Goal: Information Seeking & Learning: Learn about a topic

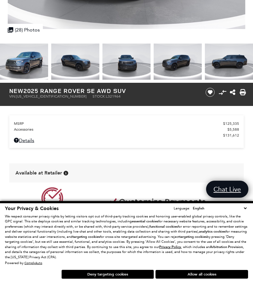
scroll to position [179, 0]
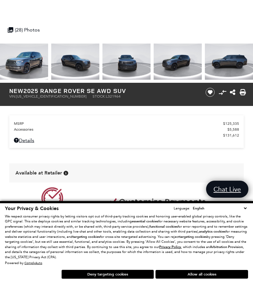
click at [27, 143] on link "Details" at bounding box center [127, 140] width 226 height 6
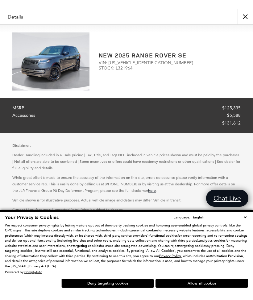
scroll to position [154, 0]
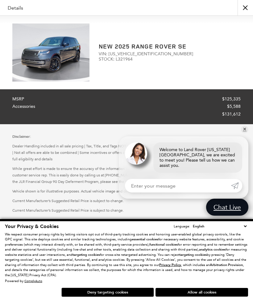
click at [205, 291] on button "Allow all cookies" at bounding box center [202, 292] width 93 height 9
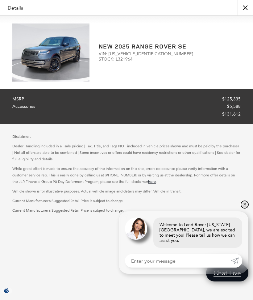
click at [246, 208] on link "✕" at bounding box center [244, 204] width 7 height 7
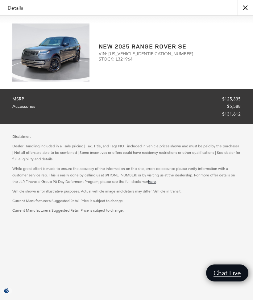
click at [60, 61] on img at bounding box center [50, 52] width 77 height 58
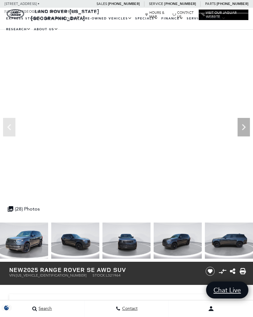
click at [248, 124] on icon "Next" at bounding box center [244, 127] width 12 height 12
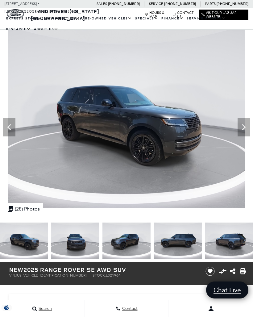
click at [245, 129] on icon "Next" at bounding box center [244, 127] width 12 height 12
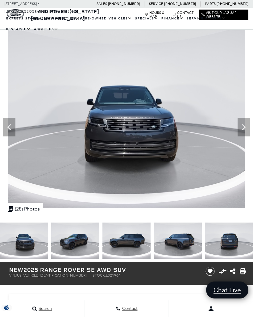
click at [245, 129] on icon "Next" at bounding box center [244, 127] width 12 height 12
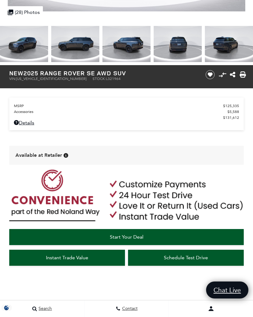
scroll to position [196, 0]
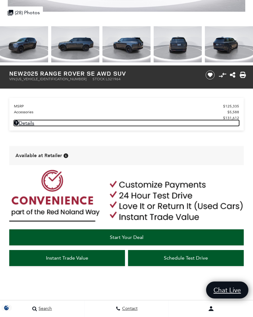
click at [24, 124] on link "Details - about pricing for: New 2025 Range Rover SE AWD SUV" at bounding box center [127, 123] width 226 height 6
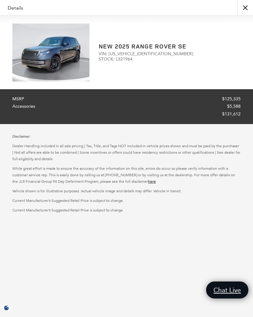
scroll to position [171, 0]
